Goal: Task Accomplishment & Management: Use online tool/utility

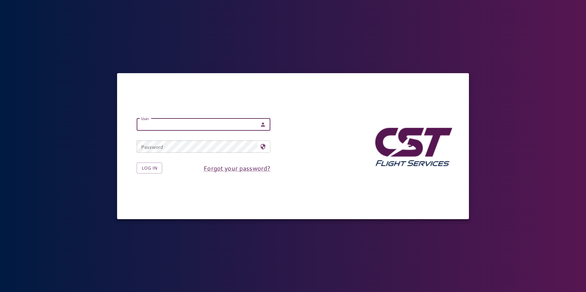
click at [172, 125] on input "User" at bounding box center [197, 125] width 121 height 12
type input "**********"
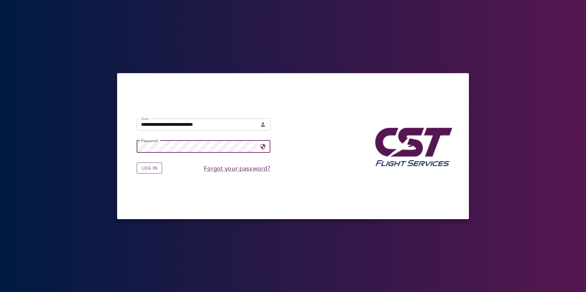
click at [154, 166] on button "Log in" at bounding box center [149, 168] width 25 height 11
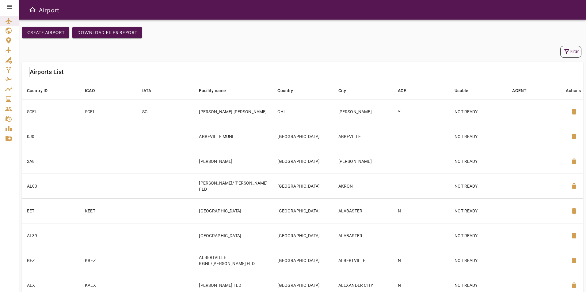
click at [5, 3] on div at bounding box center [9, 6] width 19 height 13
click at [16, 4] on div at bounding box center [9, 6] width 19 height 13
click at [9, 8] on icon at bounding box center [10, 7] width 6 height 4
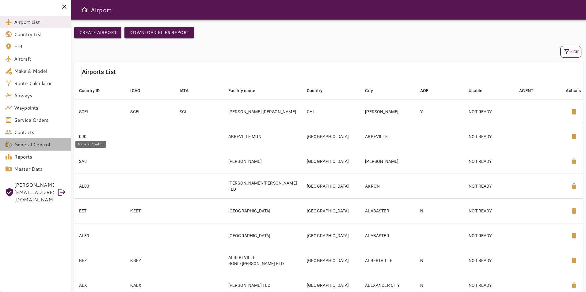
click at [44, 147] on span "General Control" at bounding box center [40, 144] width 52 height 7
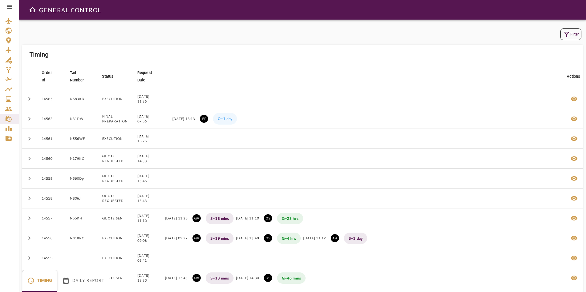
click at [11, 5] on icon at bounding box center [9, 6] width 7 height 7
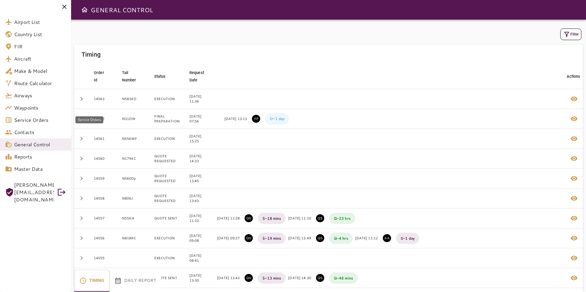
click at [29, 116] on link "Service Orders" at bounding box center [35, 120] width 71 height 12
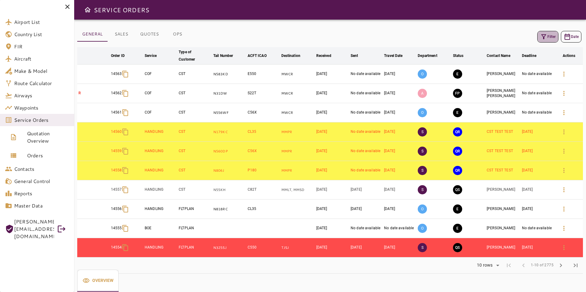
click at [545, 39] on icon "button" at bounding box center [543, 36] width 7 height 7
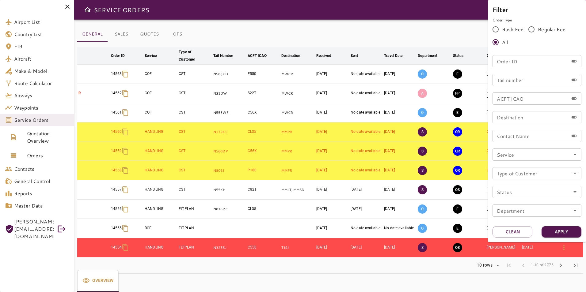
click at [516, 78] on div "Tail number Tail number" at bounding box center [537, 80] width 89 height 12
type input "******"
click at [556, 232] on button "Apply" at bounding box center [562, 232] width 40 height 11
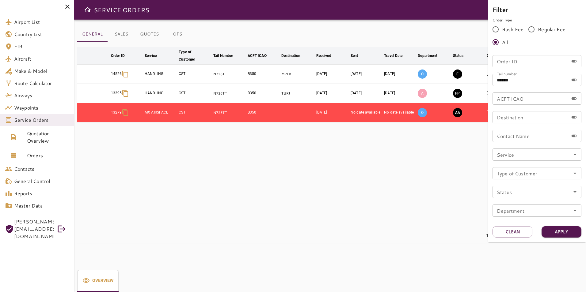
click at [395, 19] on div at bounding box center [293, 146] width 586 height 292
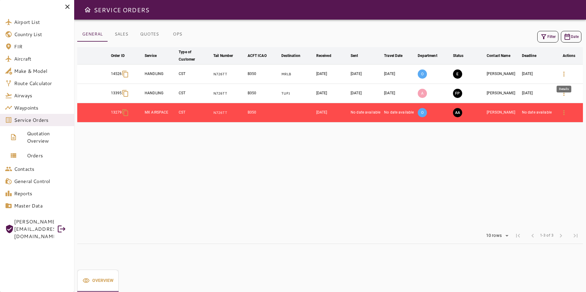
click at [564, 74] on icon "button" at bounding box center [563, 74] width 7 height 7
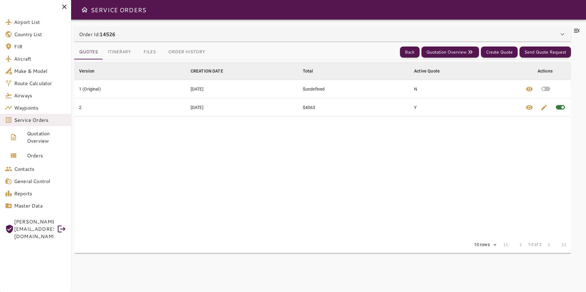
click at [577, 27] on icon at bounding box center [576, 30] width 7 height 7
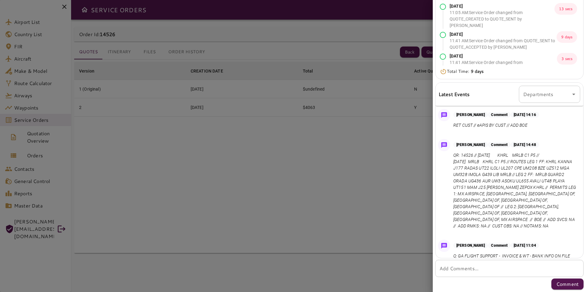
scroll to position [62, 0]
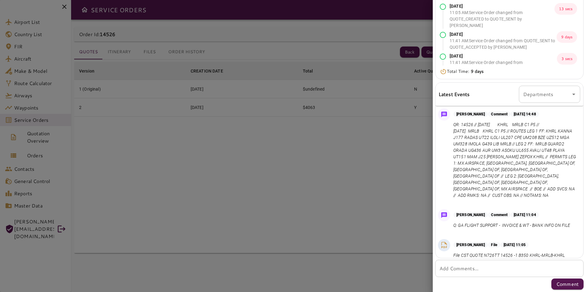
click at [122, 52] on div at bounding box center [293, 146] width 586 height 292
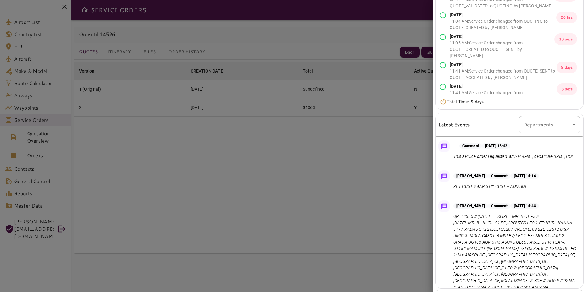
scroll to position [0, 0]
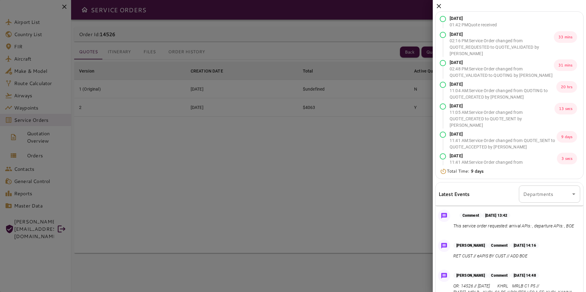
click at [439, 6] on icon at bounding box center [438, 5] width 7 height 7
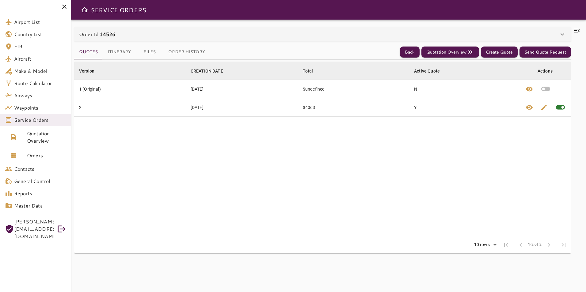
click at [115, 60] on div "Version arrow_downward CREATION DATE arrow_downward Total arrow_downward Active…" at bounding box center [322, 172] width 497 height 225
click at [117, 56] on button "Itinerary" at bounding box center [119, 52] width 33 height 15
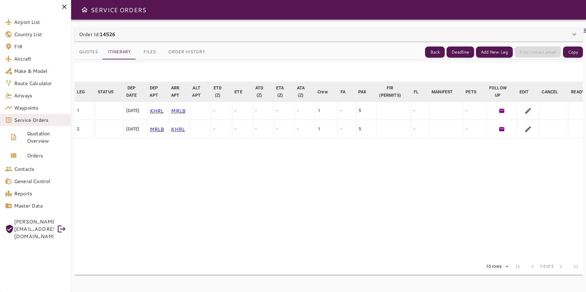
click at [92, 52] on button "Quotes" at bounding box center [88, 52] width 29 height 15
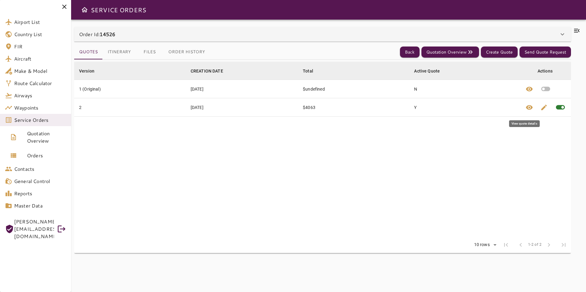
click at [529, 106] on span "visibility" at bounding box center [529, 107] width 7 height 7
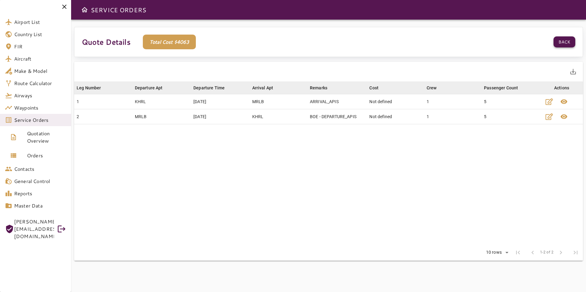
click at [567, 41] on button "Back" at bounding box center [565, 41] width 22 height 11
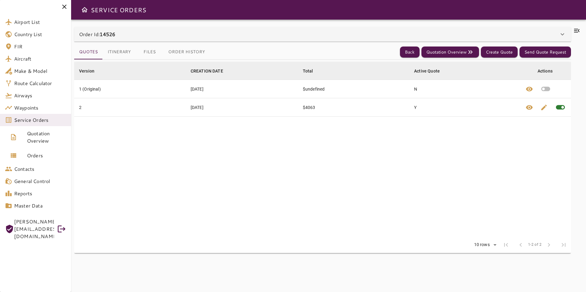
click at [580, 30] on icon at bounding box center [576, 30] width 7 height 7
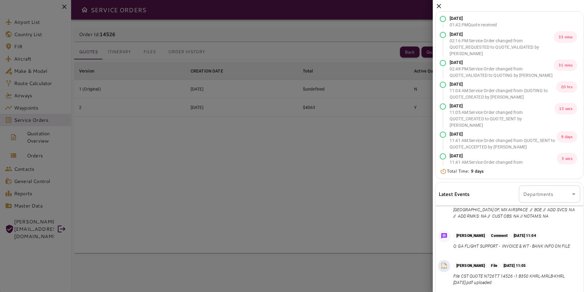
scroll to position [154, 0]
click at [438, 8] on icon at bounding box center [438, 5] width 7 height 7
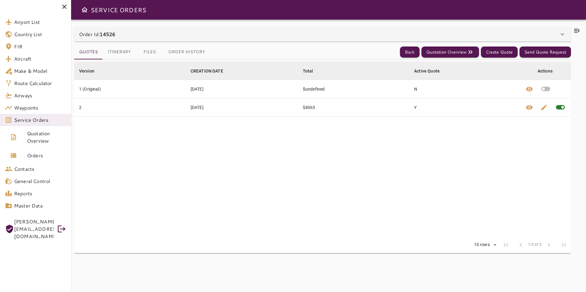
click at [579, 30] on icon at bounding box center [577, 31] width 6 height 4
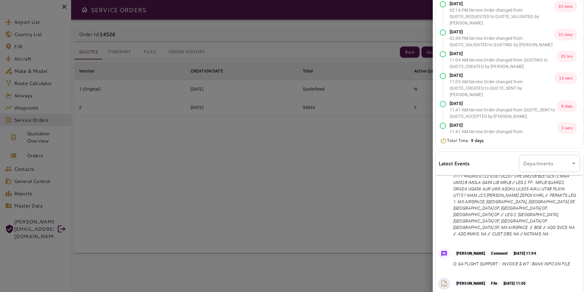
scroll to position [62, 0]
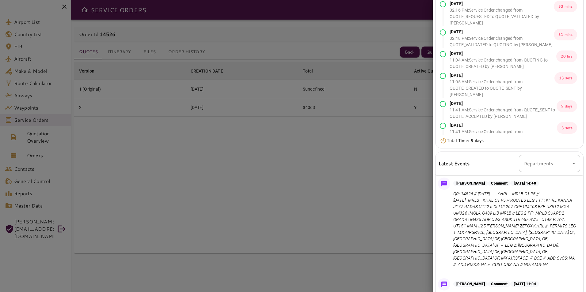
click at [268, 187] on div at bounding box center [293, 146] width 586 height 292
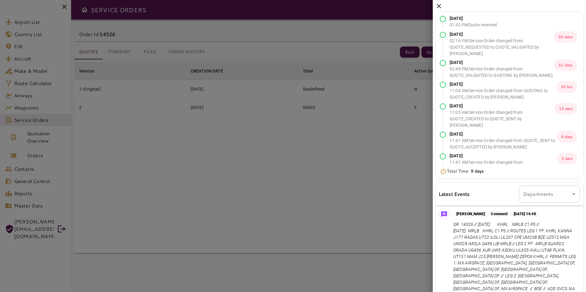
click at [440, 7] on icon at bounding box center [439, 6] width 4 height 4
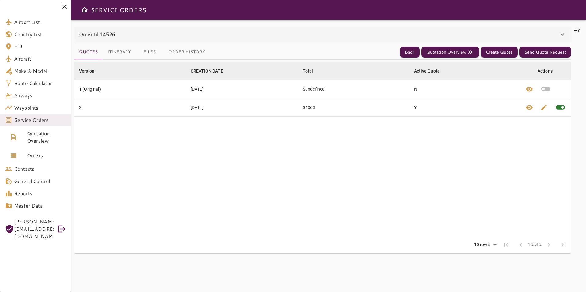
click at [564, 36] on icon at bounding box center [562, 34] width 7 height 7
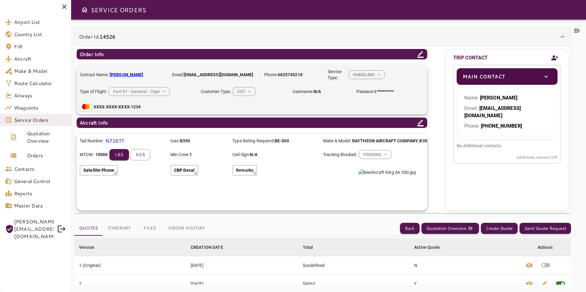
click at [118, 228] on button "Itinerary" at bounding box center [119, 228] width 33 height 15
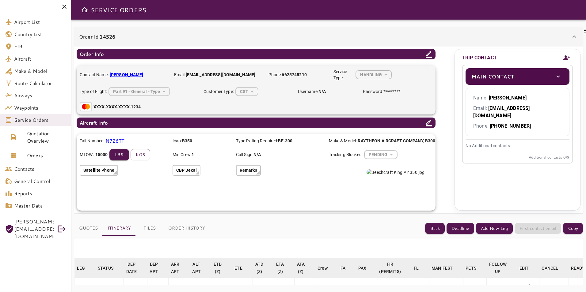
click at [145, 228] on button "Files" at bounding box center [150, 228] width 28 height 15
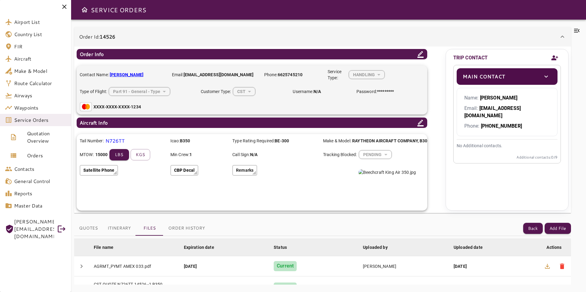
click at [419, 54] on icon at bounding box center [421, 54] width 6 height 7
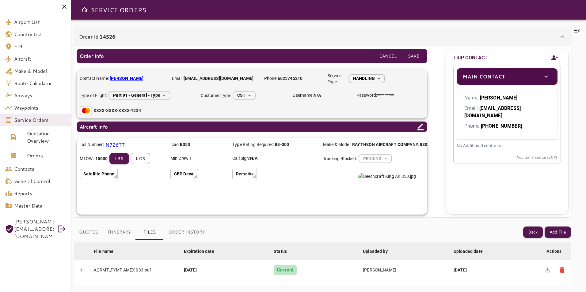
click at [119, 79] on b "[PERSON_NAME]" at bounding box center [127, 78] width 34 height 5
click at [580, 32] on icon at bounding box center [577, 31] width 6 height 4
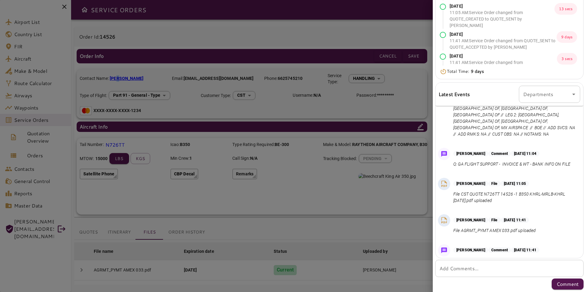
scroll to position [154, 0]
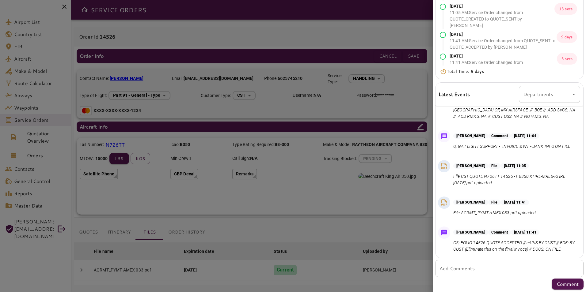
click at [177, 109] on div at bounding box center [293, 146] width 586 height 292
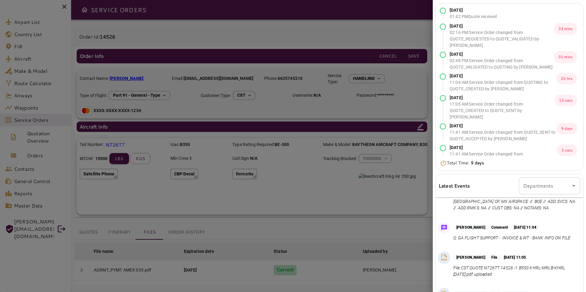
scroll to position [0, 0]
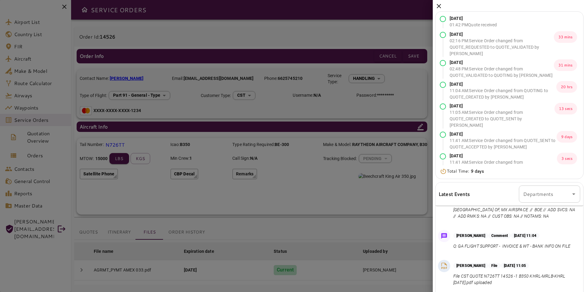
click at [438, 4] on icon at bounding box center [438, 5] width 7 height 7
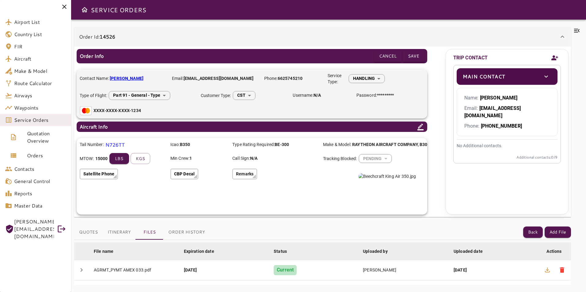
click at [563, 36] on icon at bounding box center [563, 37] width 4 height 2
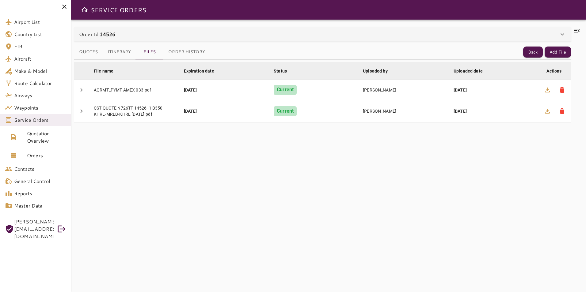
click at [122, 53] on button "Itinerary" at bounding box center [119, 52] width 33 height 15
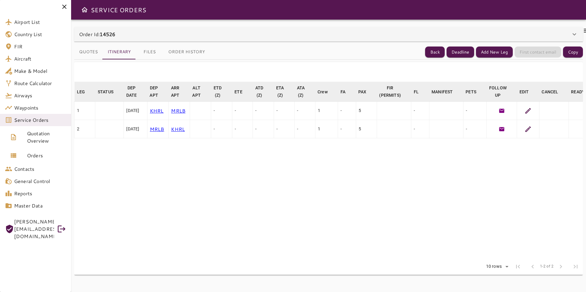
click at [531, 110] on icon at bounding box center [528, 111] width 6 height 6
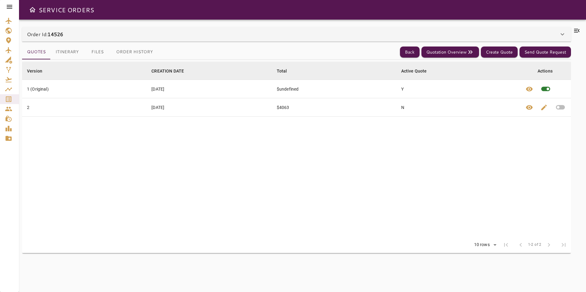
click at [69, 52] on button "Itinerary" at bounding box center [67, 52] width 33 height 15
